Goal: Task Accomplishment & Management: Manage account settings

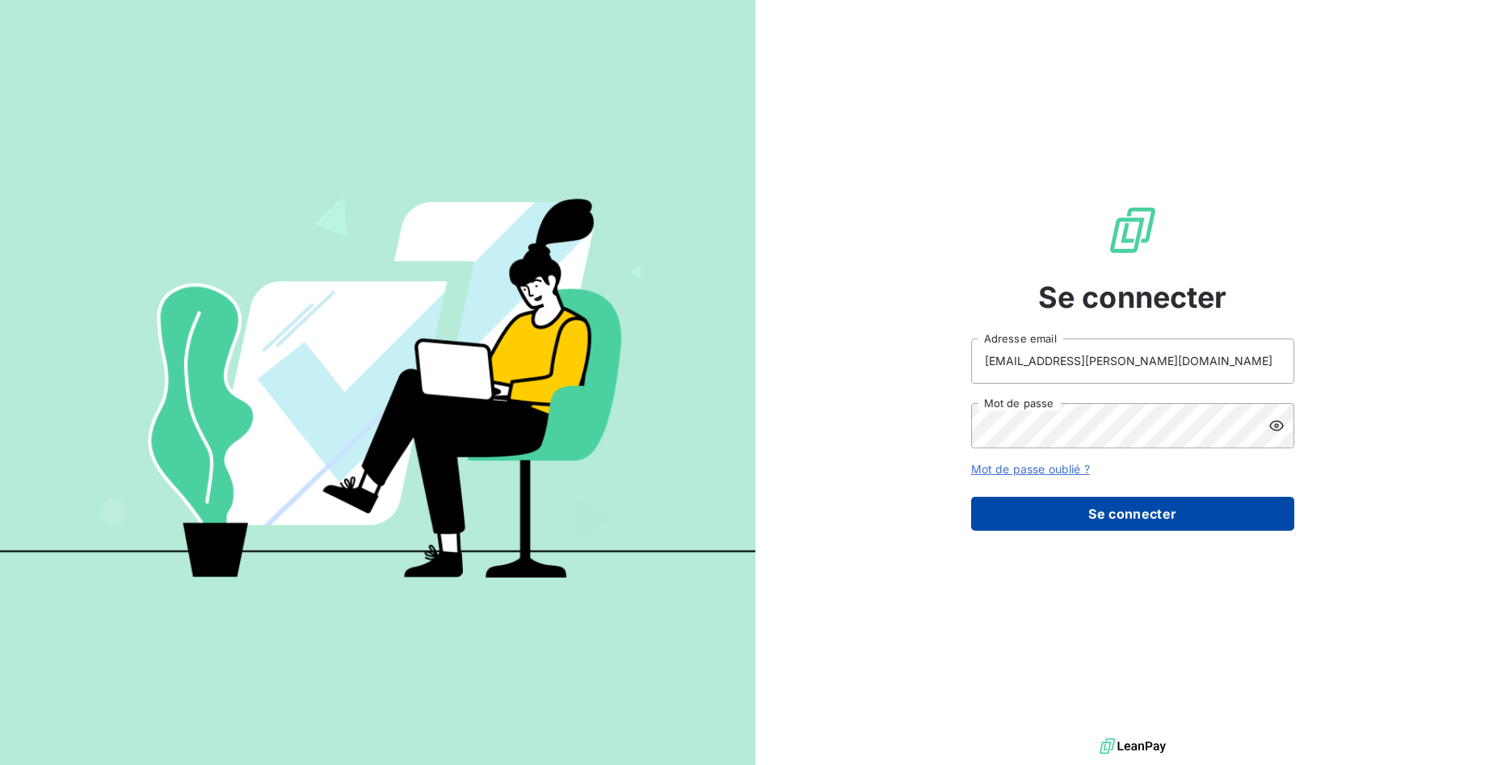
click at [1126, 507] on button "Se connecter" at bounding box center [1132, 514] width 323 height 34
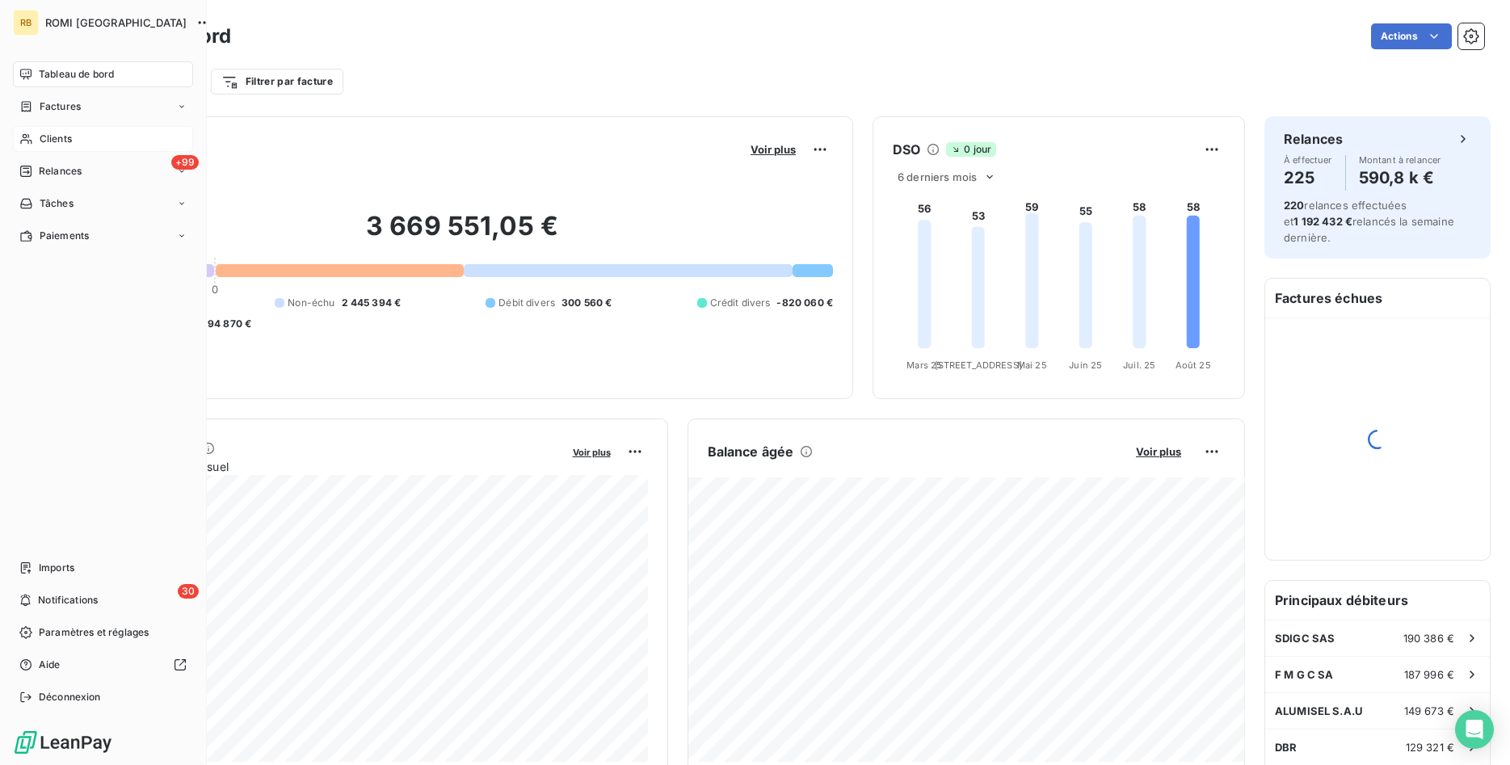
click at [72, 139] on span "Clients" at bounding box center [56, 139] width 32 height 15
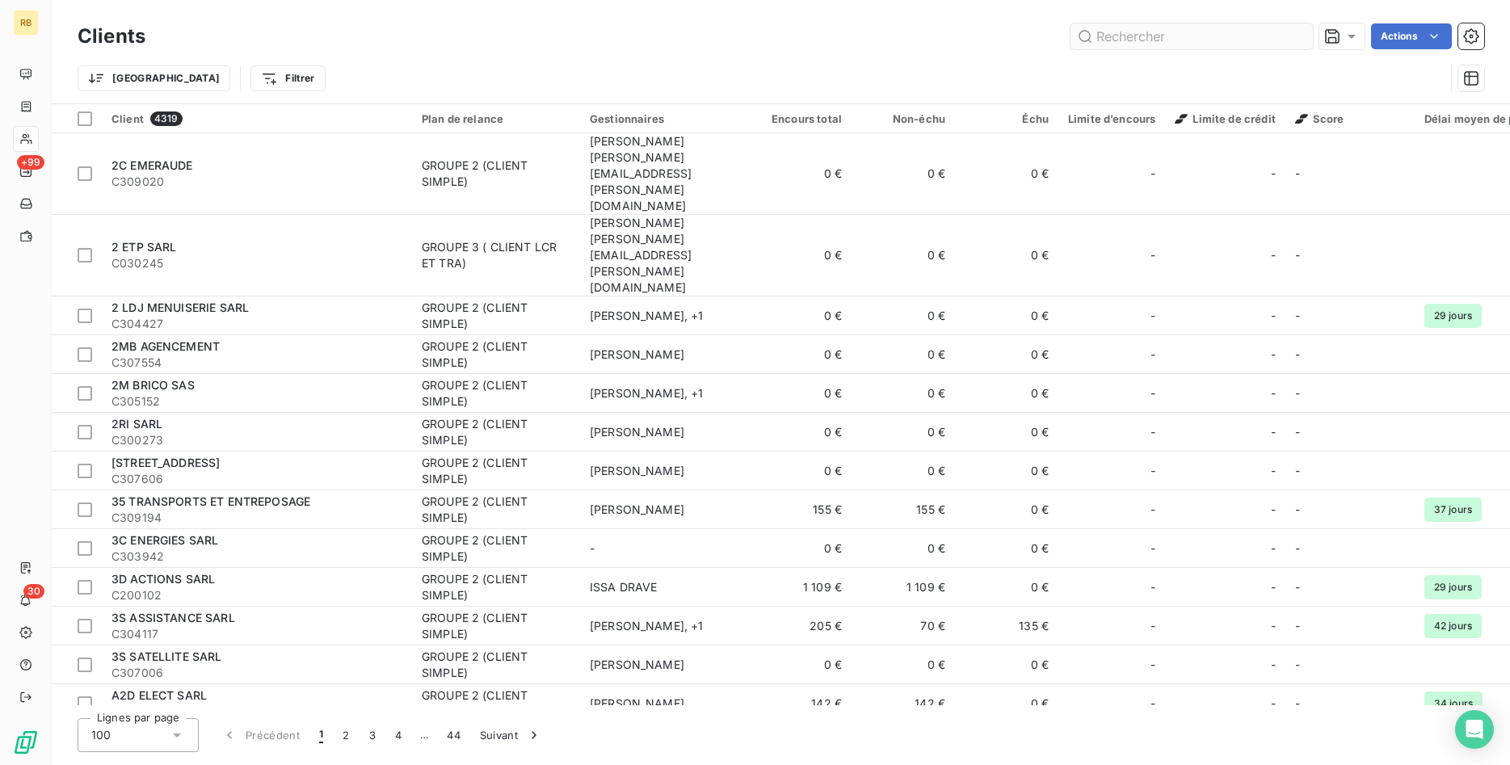
click at [1147, 27] on input "text" at bounding box center [1192, 36] width 242 height 26
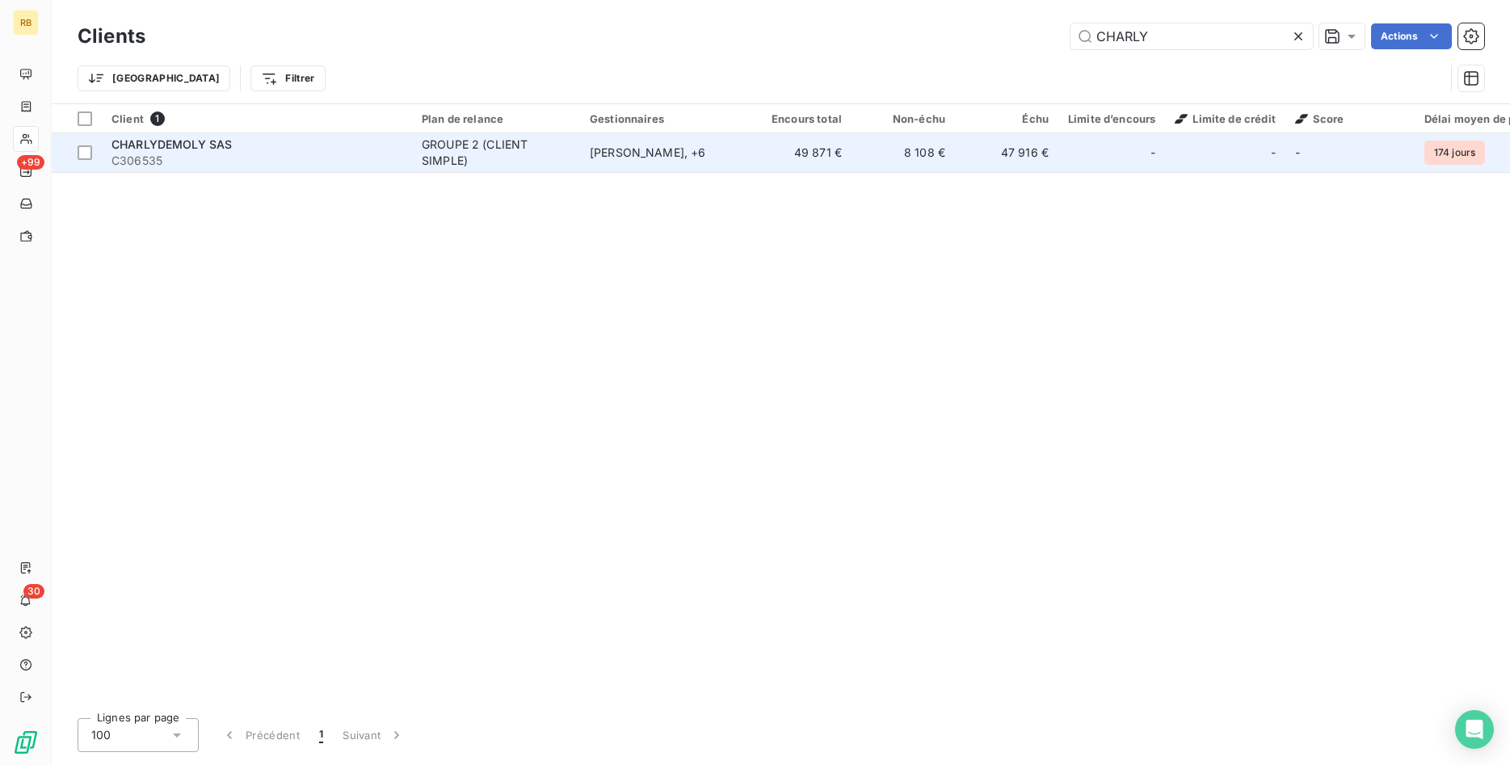
type input "CHARLY"
click at [735, 142] on td "[PERSON_NAME] , + 6" at bounding box center [664, 152] width 168 height 39
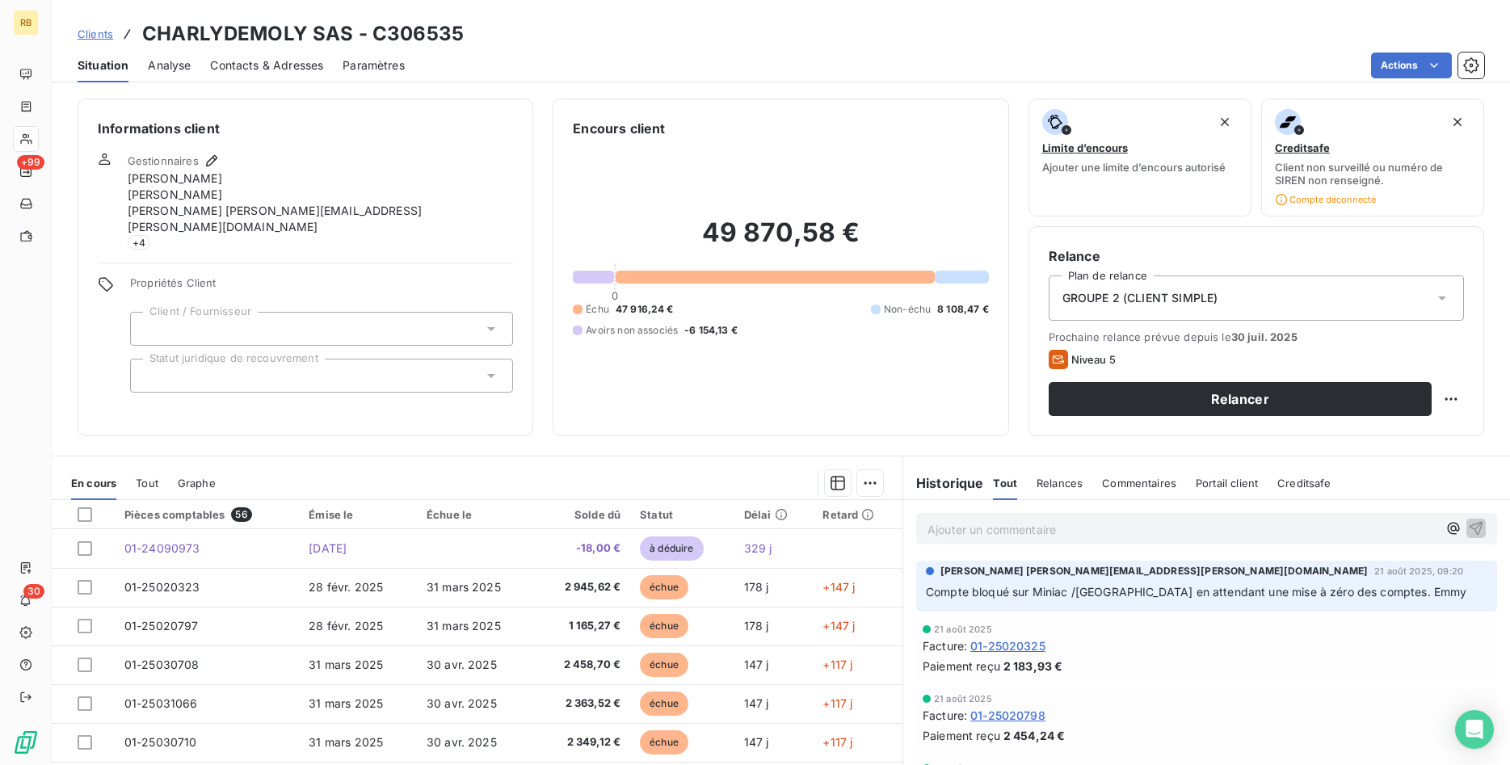
click at [260, 62] on span "Contacts & Adresses" at bounding box center [266, 65] width 113 height 16
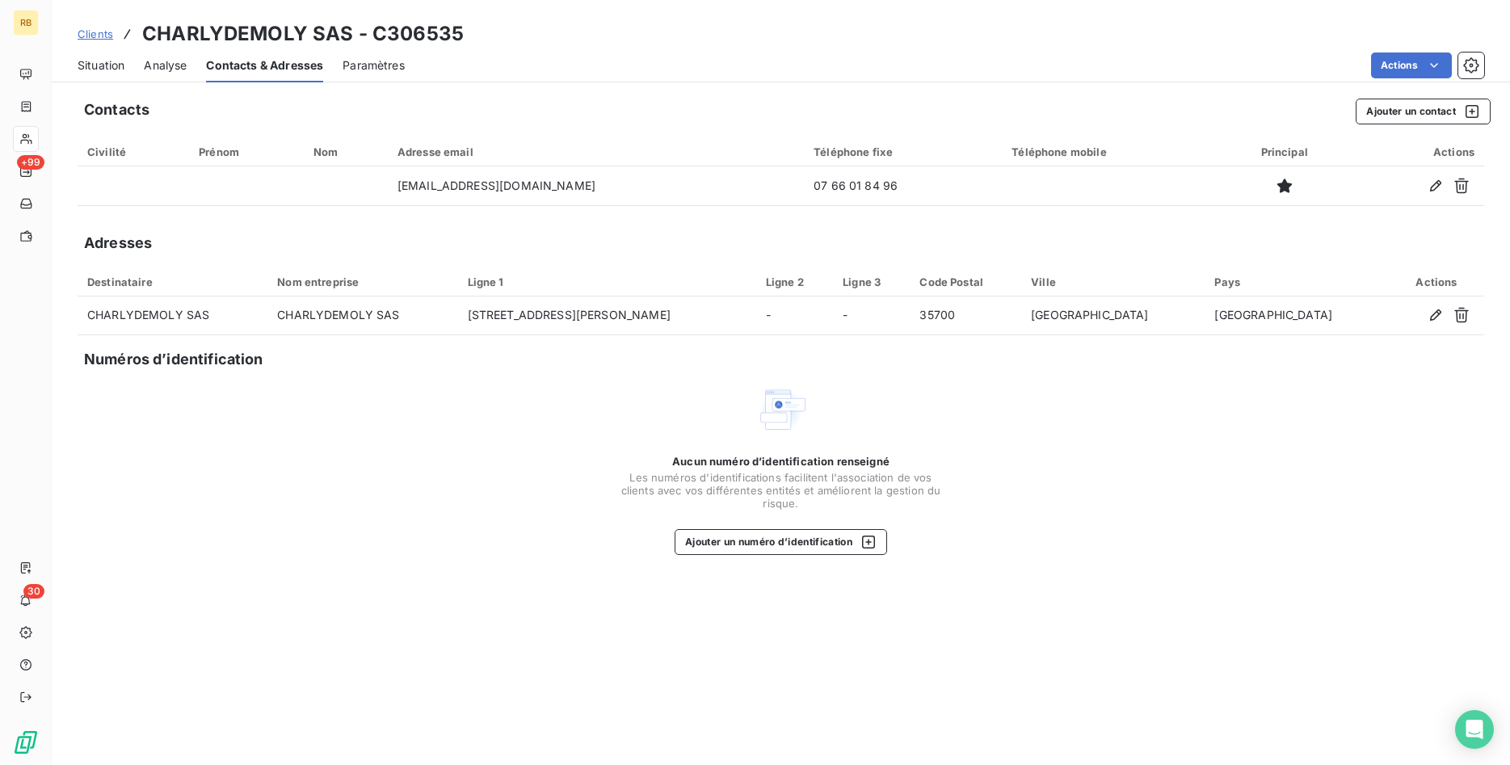
click at [105, 69] on span "Situation" at bounding box center [101, 65] width 47 height 16
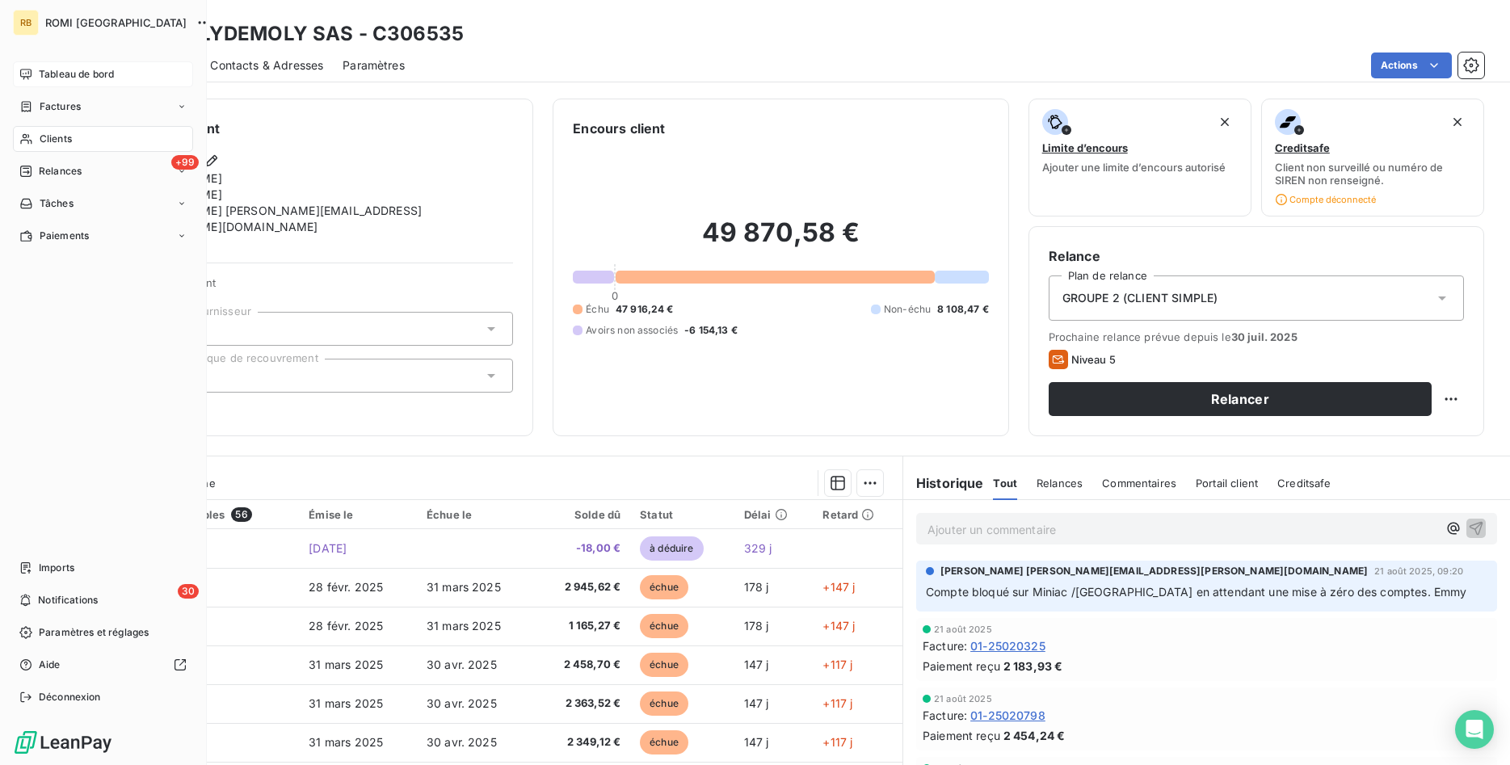
click at [78, 78] on span "Tableau de bord" at bounding box center [76, 74] width 75 height 15
